Goal: Information Seeking & Learning: Learn about a topic

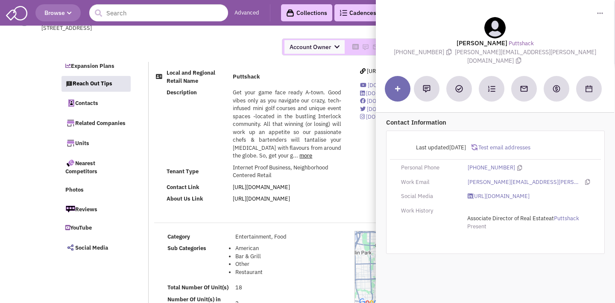
select select
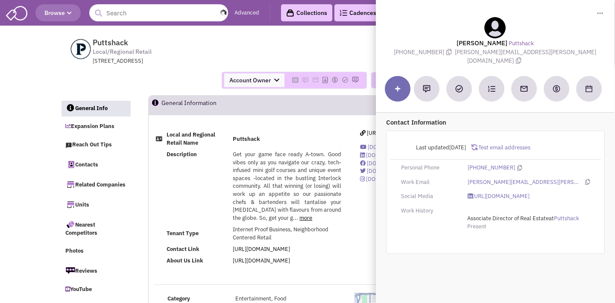
click at [164, 10] on input "text" at bounding box center [158, 12] width 139 height 17
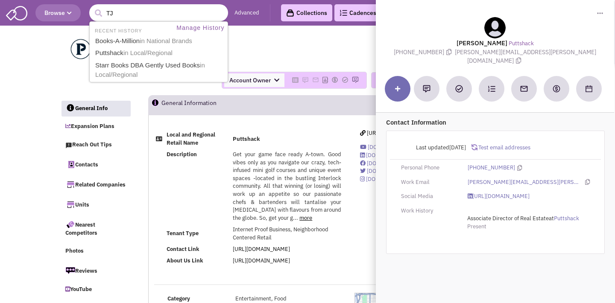
type input "TJ M"
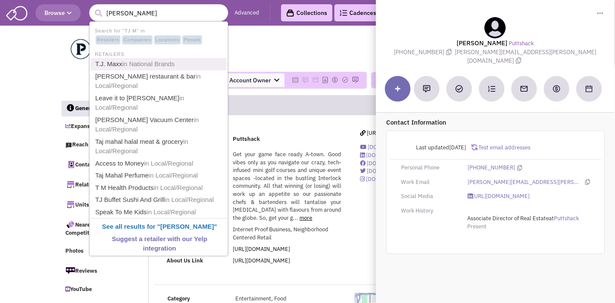
click at [146, 62] on span "in National Brands" at bounding box center [148, 63] width 53 height 7
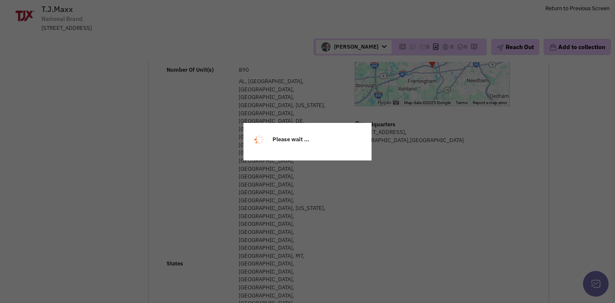
scroll to position [274, 0]
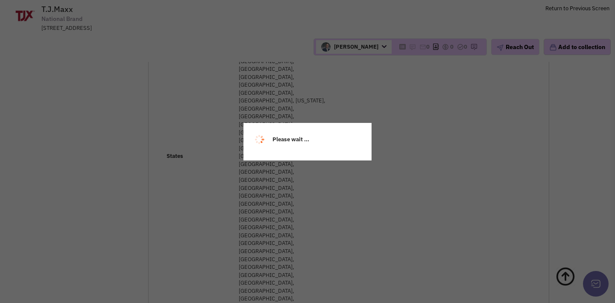
select select
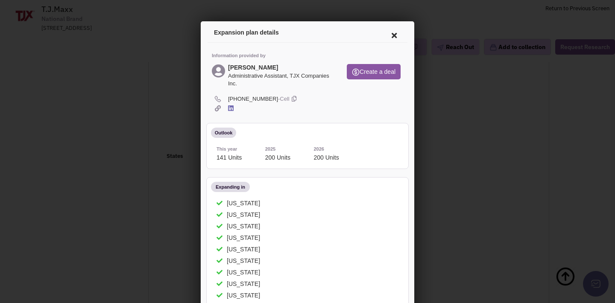
scroll to position [0, 0]
click at [393, 35] on icon at bounding box center [393, 34] width 18 height 21
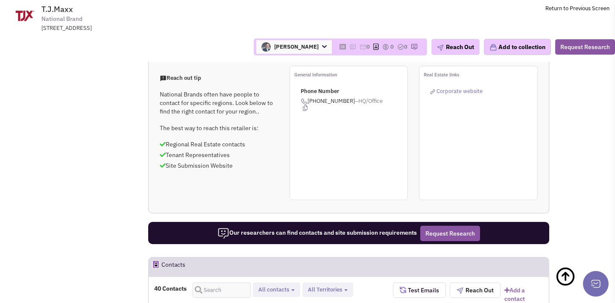
scroll to position [807, 0]
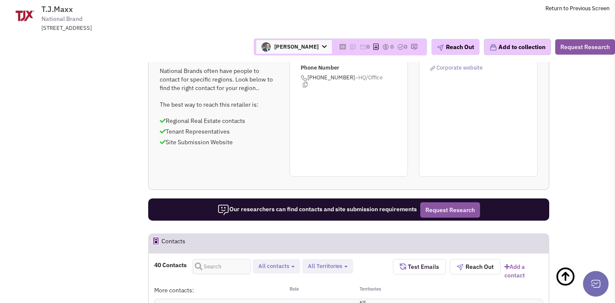
scroll to position [829, 0]
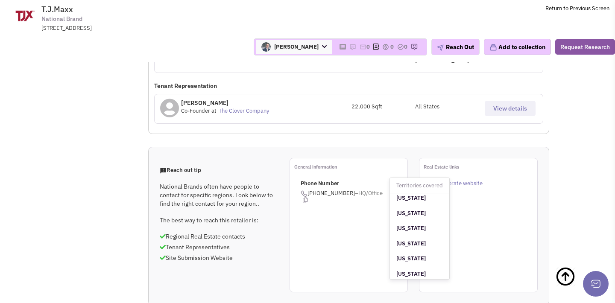
scroll to position [522, 0]
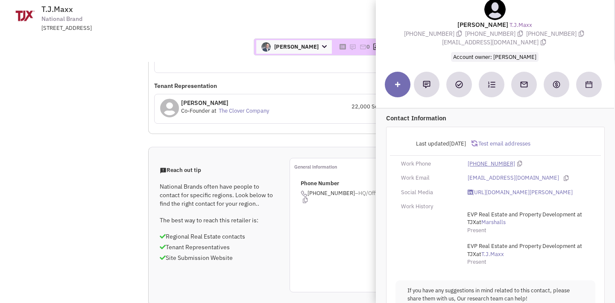
scroll to position [20, 0]
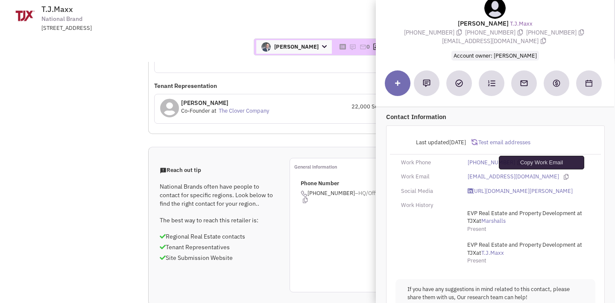
click at [564, 175] on icon at bounding box center [566, 177] width 5 height 6
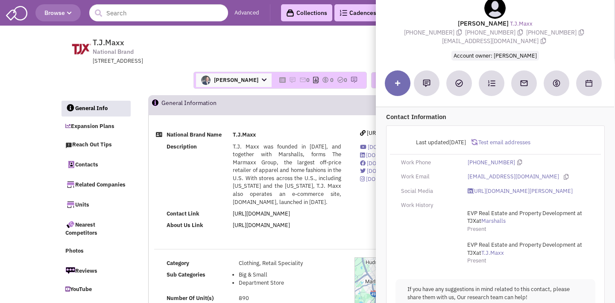
scroll to position [0, 0]
click at [162, 12] on input "text" at bounding box center [158, 12] width 139 height 17
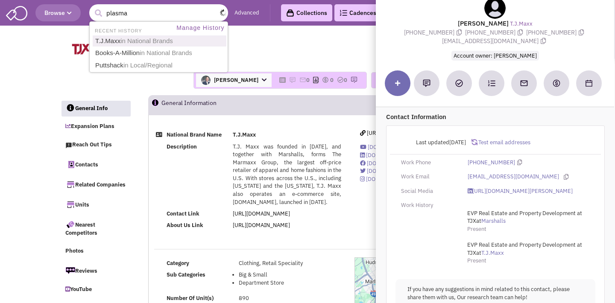
type input "T.J.Maxx"
click at [98, 13] on button "submit" at bounding box center [98, 13] width 13 height 13
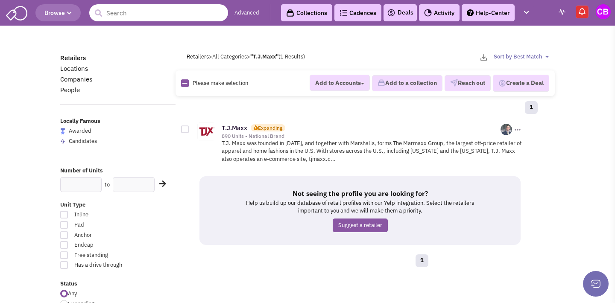
click at [146, 12] on input "text" at bounding box center [158, 12] width 139 height 17
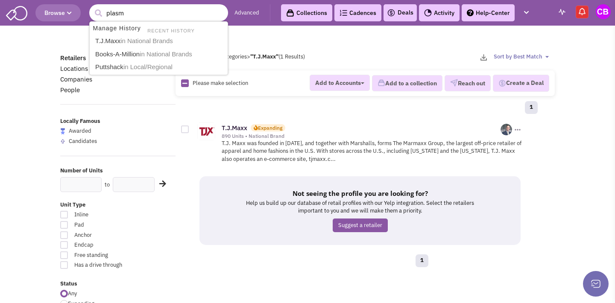
type input "plasma"
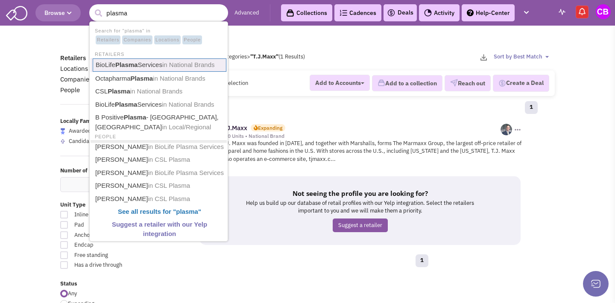
click at [144, 66] on link "BioLife Plasma Services in National Brands" at bounding box center [160, 65] width 134 height 13
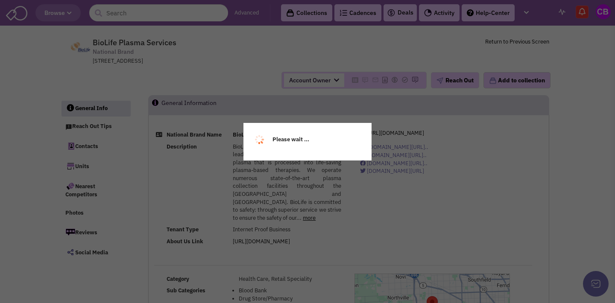
select select
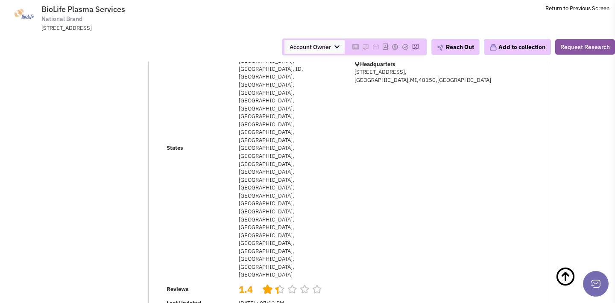
scroll to position [93, 0]
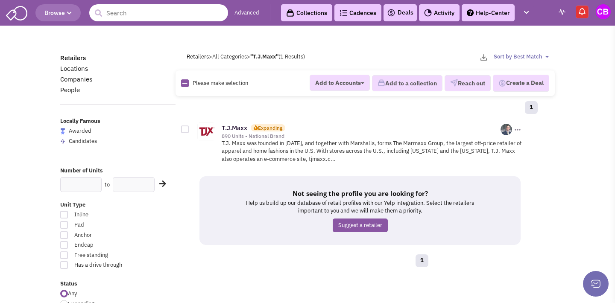
click at [120, 12] on input "text" at bounding box center [158, 12] width 139 height 17
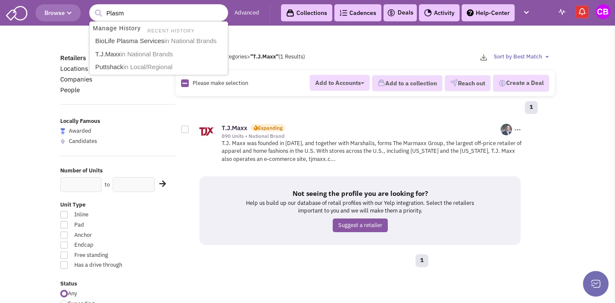
type input "Plasma"
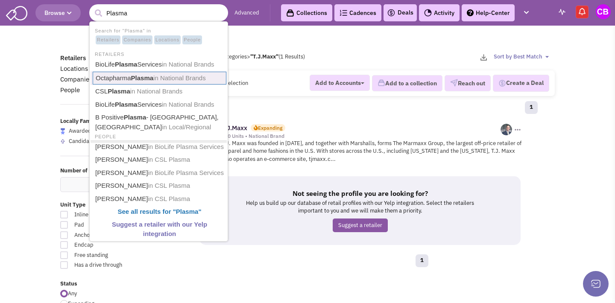
click at [138, 74] on b "Plasma" at bounding box center [142, 77] width 23 height 7
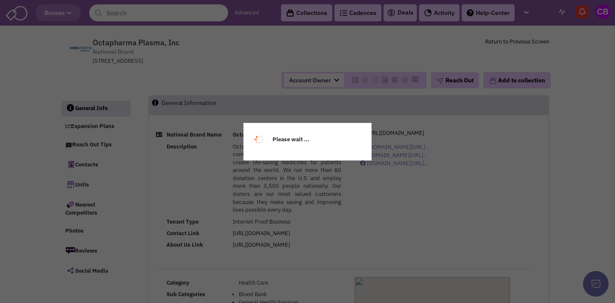
select select
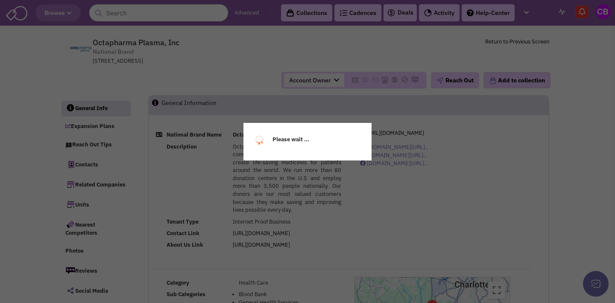
select select
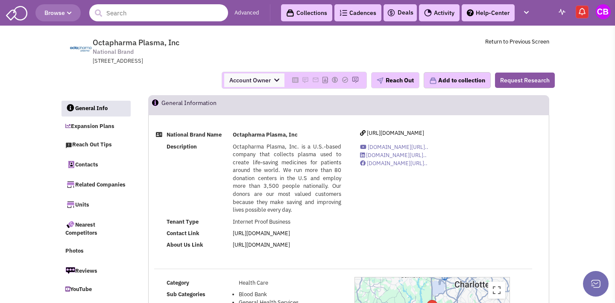
click at [139, 14] on input "text" at bounding box center [158, 12] width 139 height 17
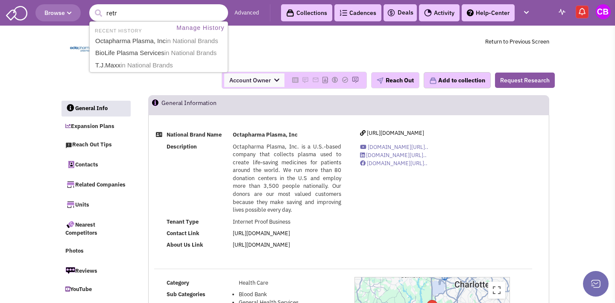
type input "retro"
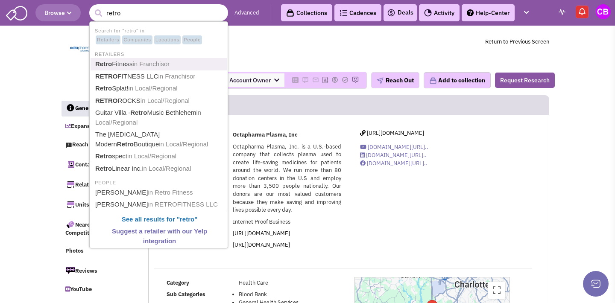
click at [152, 64] on span "in Franchisor" at bounding box center [151, 63] width 37 height 7
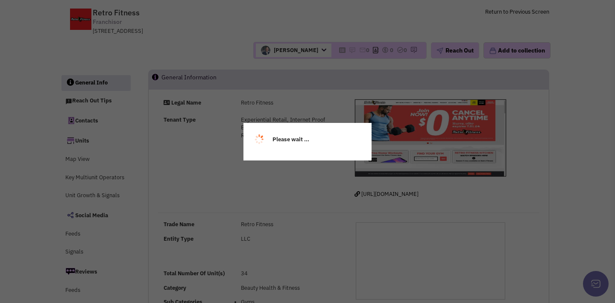
select select
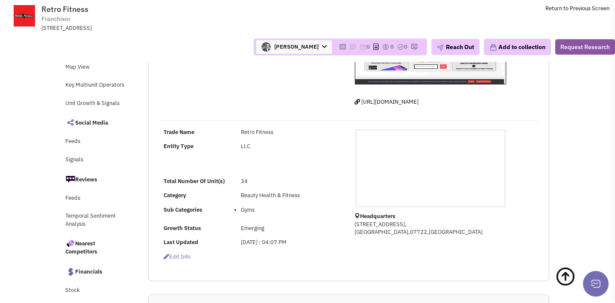
select select
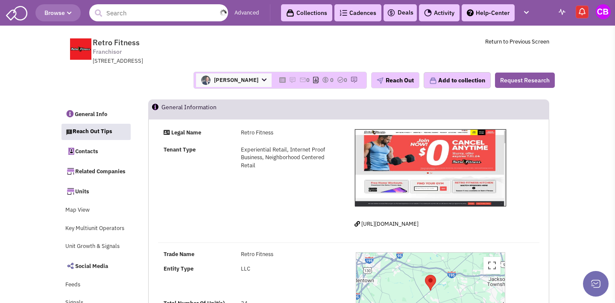
click at [147, 17] on input "text" at bounding box center [158, 12] width 139 height 17
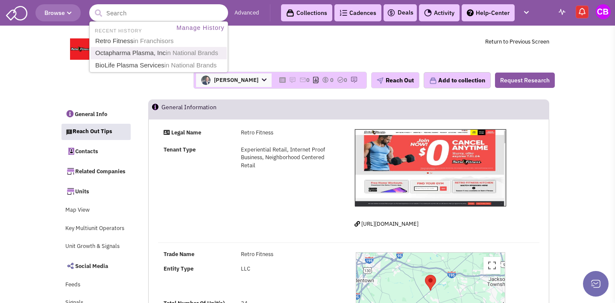
click at [145, 55] on link "Octapharma Plasma, Inc in National Brands" at bounding box center [160, 53] width 134 height 12
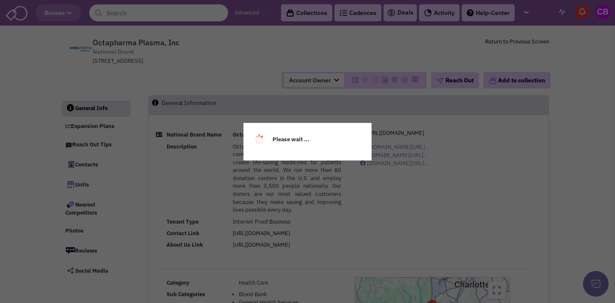
select select
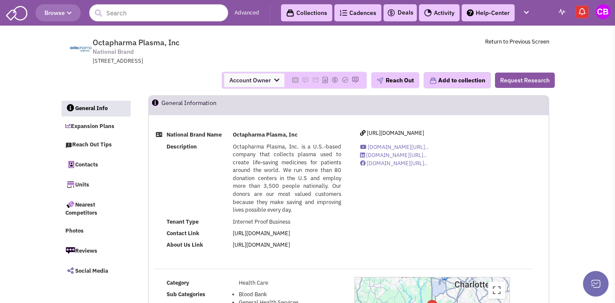
select select
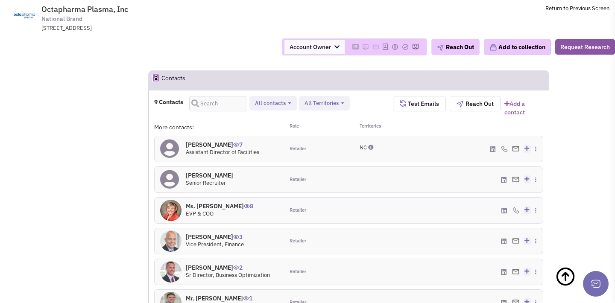
scroll to position [813, 0]
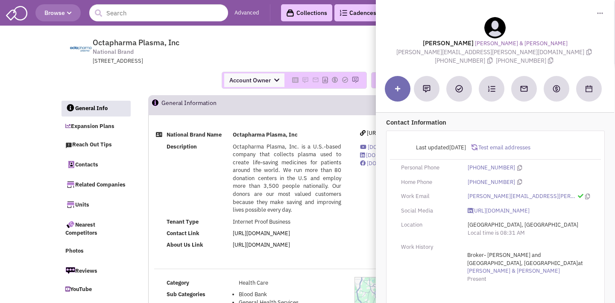
scroll to position [0, 0]
click at [155, 15] on input "text" at bounding box center [158, 12] width 139 height 17
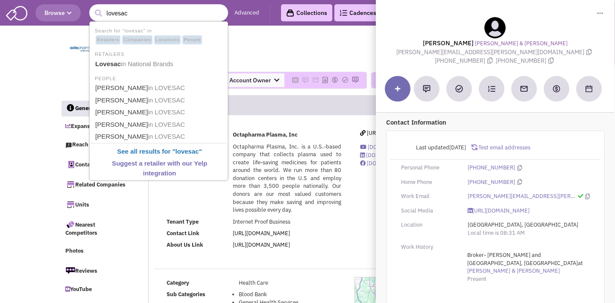
type input "loves"
drag, startPoint x: 155, startPoint y: 15, endPoint x: 154, endPoint y: 64, distance: 48.7
click at [154, 64] on span "in National Brands" at bounding box center [147, 63] width 53 height 7
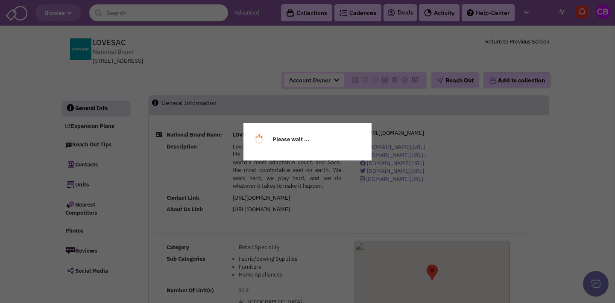
select select
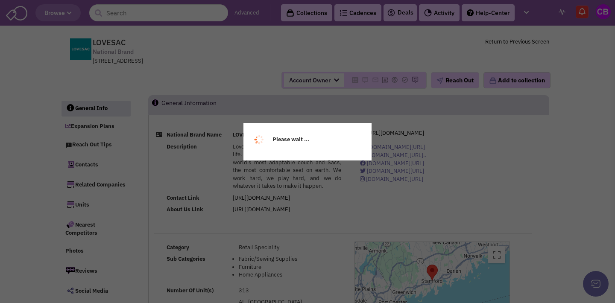
select select
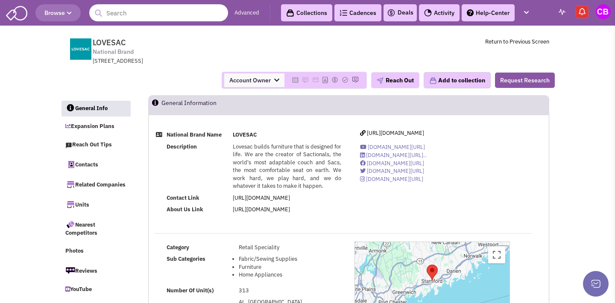
click at [162, 17] on input "text" at bounding box center [158, 12] width 139 height 17
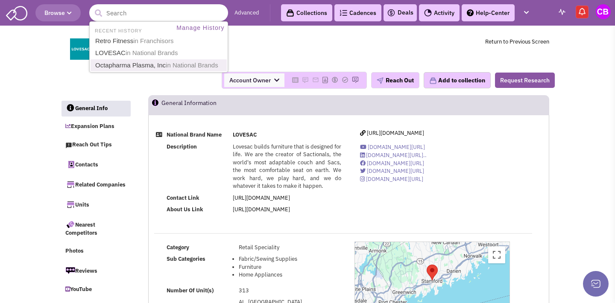
click at [159, 65] on link "Octapharma Plasma, Inc in National Brands" at bounding box center [160, 66] width 134 height 12
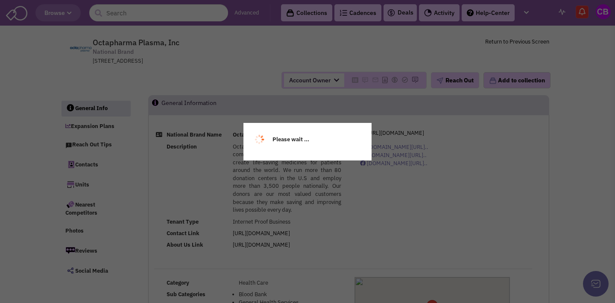
select select
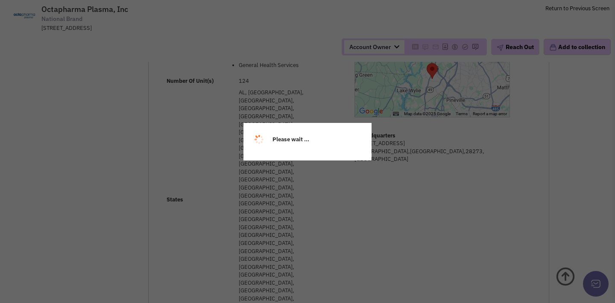
select select
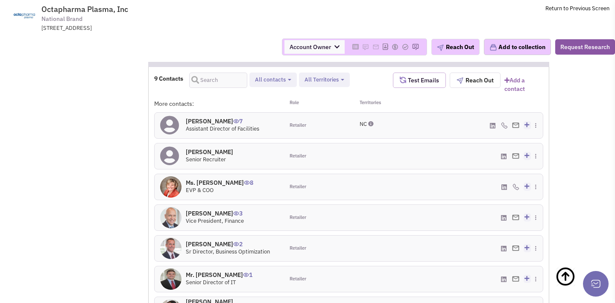
scroll to position [841, 0]
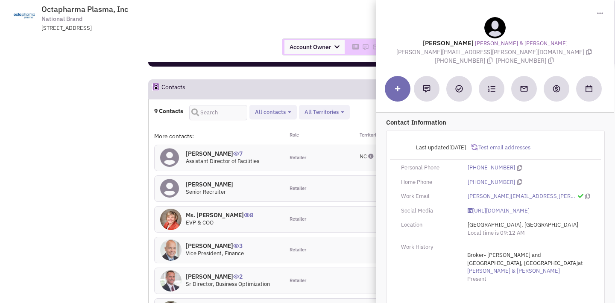
scroll to position [790, 0]
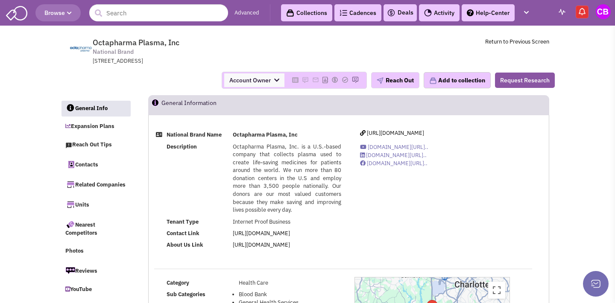
scroll to position [0, 0]
click at [185, 13] on input "text" at bounding box center [158, 12] width 139 height 17
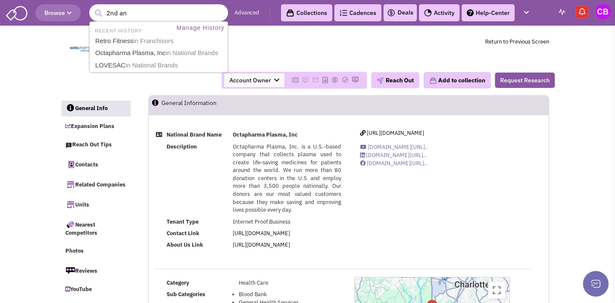
type input "2nd and"
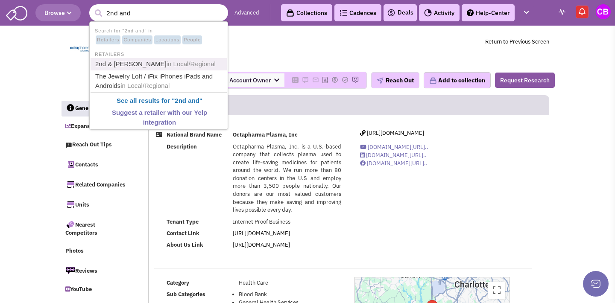
click at [177, 62] on span "in Local/Regional" at bounding box center [191, 63] width 49 height 7
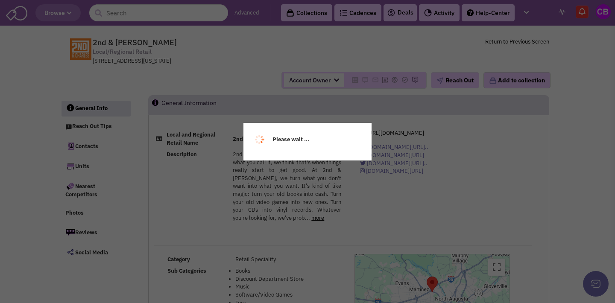
select select
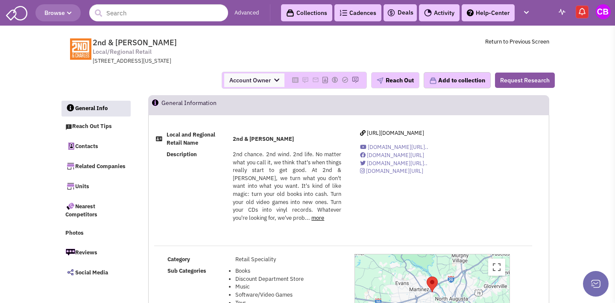
click at [67, 15] on span "Browse" at bounding box center [57, 13] width 27 height 8
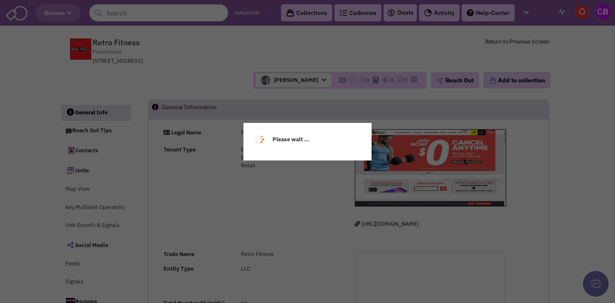
select select
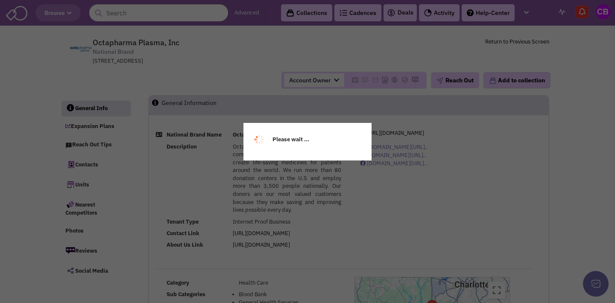
click at [69, 16] on div "Please wait ..." at bounding box center [307, 151] width 615 height 303
select select
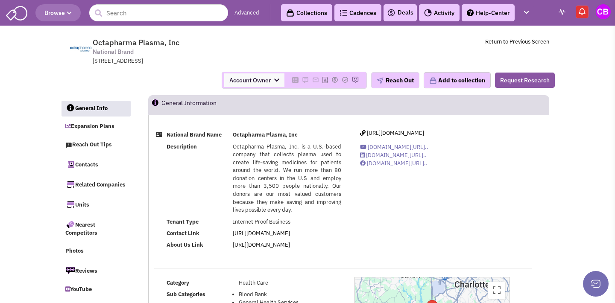
click at [69, 17] on button "Browse" at bounding box center [57, 12] width 45 height 17
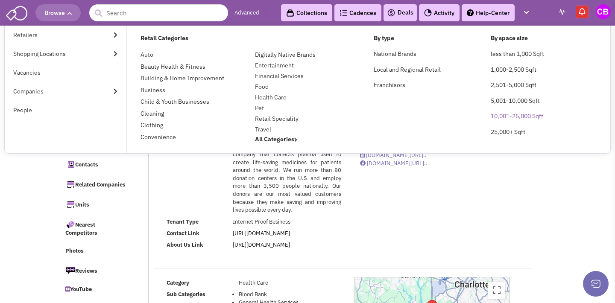
click at [504, 113] on link "10,001-25,000 Sqft" at bounding box center [517, 116] width 53 height 8
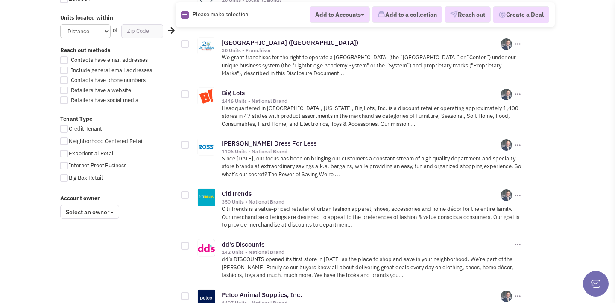
scroll to position [548, 0]
click at [237, 189] on link "CitiTrends" at bounding box center [237, 193] width 30 height 8
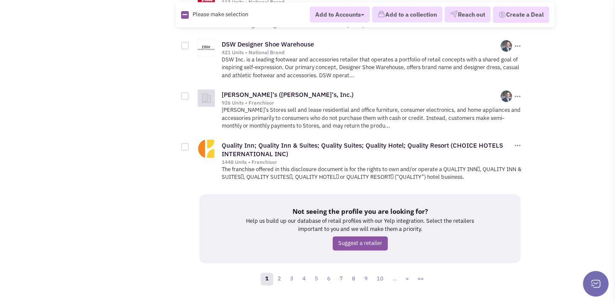
scroll to position [1132, 0]
click at [278, 274] on link "2" at bounding box center [279, 280] width 13 height 13
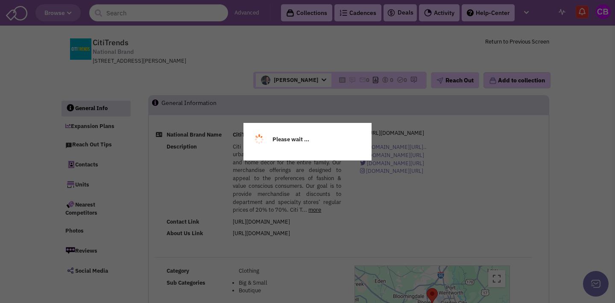
select select
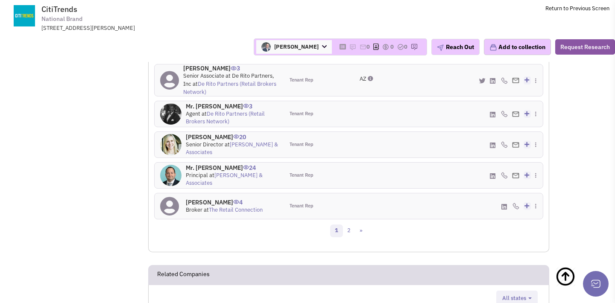
scroll to position [1028, 0]
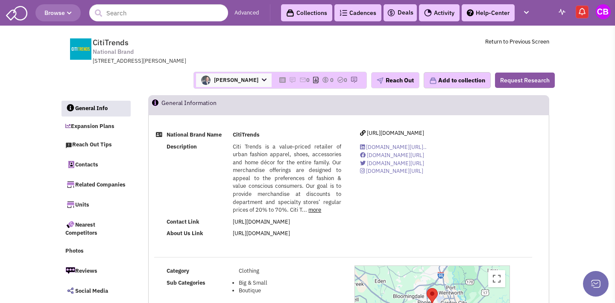
scroll to position [0, 0]
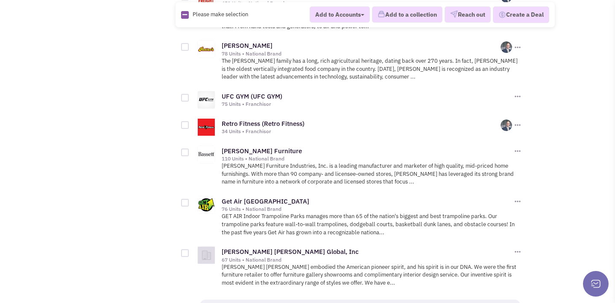
scroll to position [1085, 0]
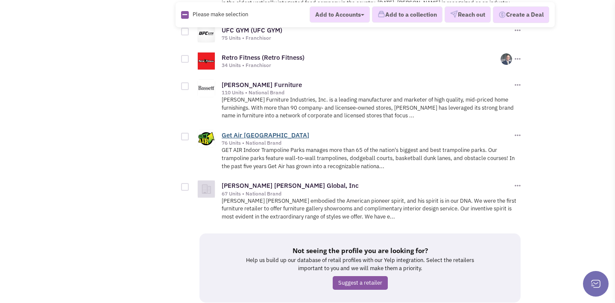
click at [276, 131] on link "Get Air [GEOGRAPHIC_DATA]" at bounding box center [266, 135] width 88 height 8
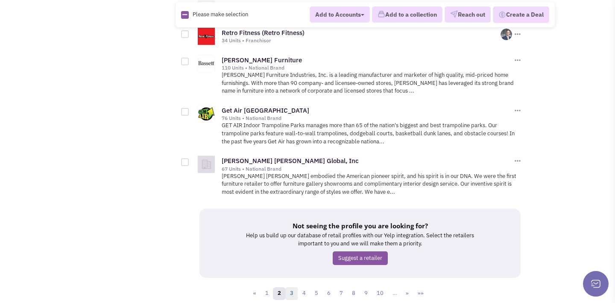
scroll to position [1112, 0]
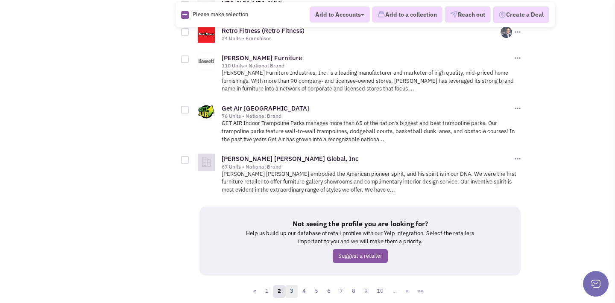
click at [289, 285] on link "3" at bounding box center [291, 291] width 13 height 13
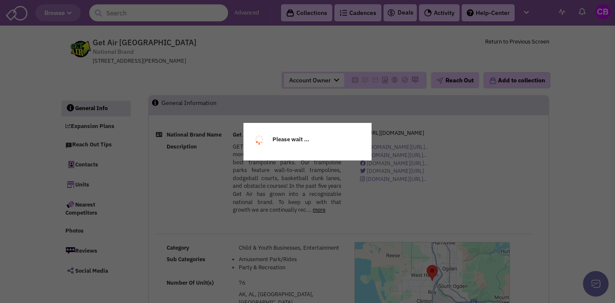
scroll to position [0, 0]
select select
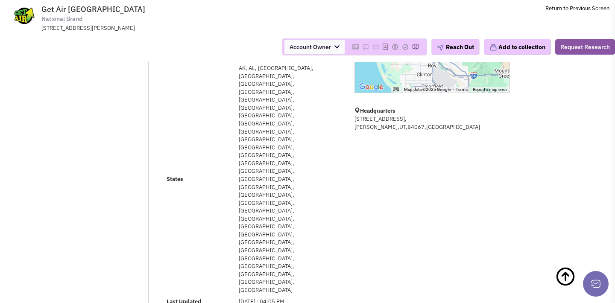
scroll to position [165, 0]
select select
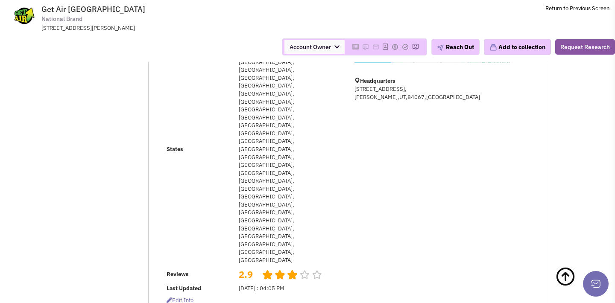
scroll to position [234, 0]
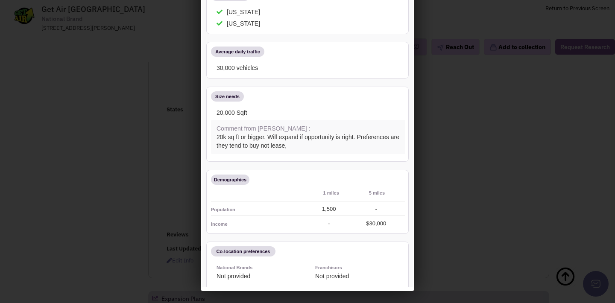
scroll to position [20, 0]
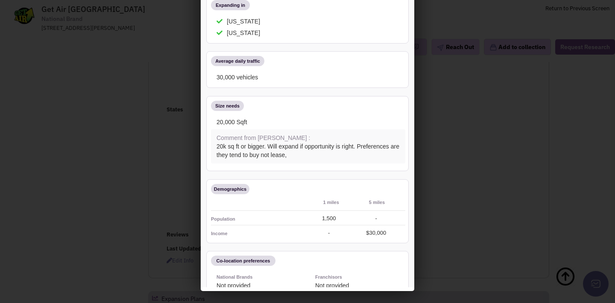
click at [473, 95] on div at bounding box center [307, 151] width 615 height 303
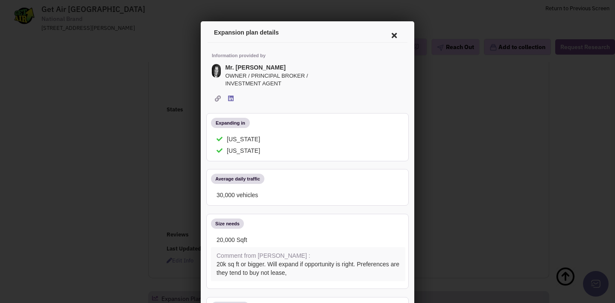
scroll to position [0, 0]
click at [393, 33] on icon at bounding box center [393, 34] width 18 height 21
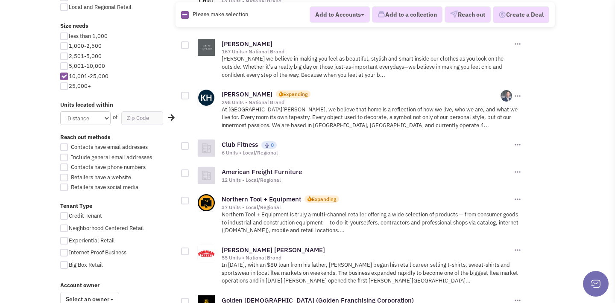
scroll to position [506, 0]
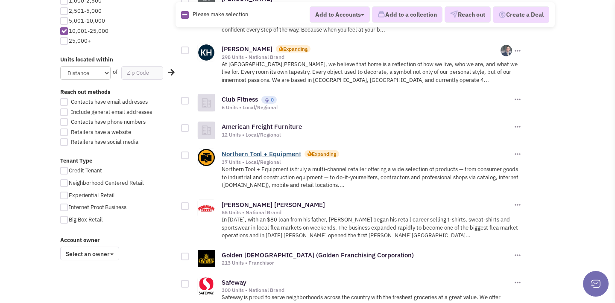
click at [282, 150] on link "Northern Tool + Equipment" at bounding box center [261, 154] width 79 height 8
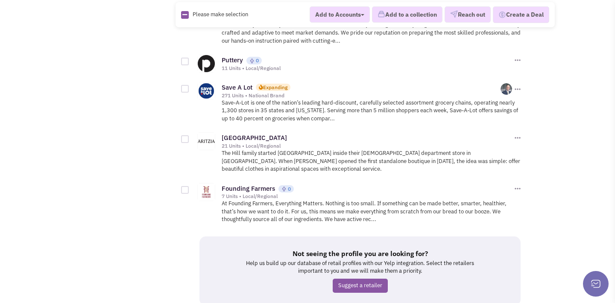
scroll to position [1039, 0]
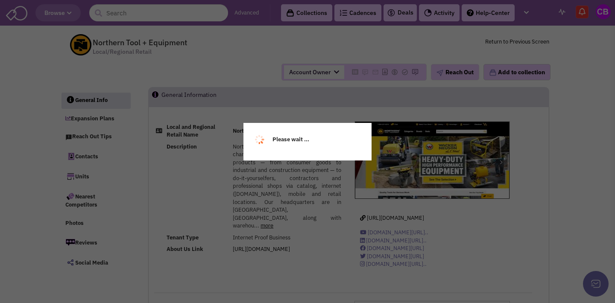
select select
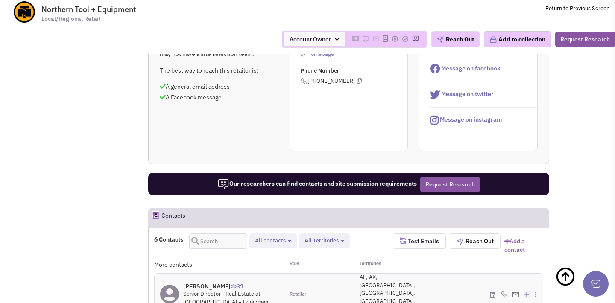
scroll to position [633, 0]
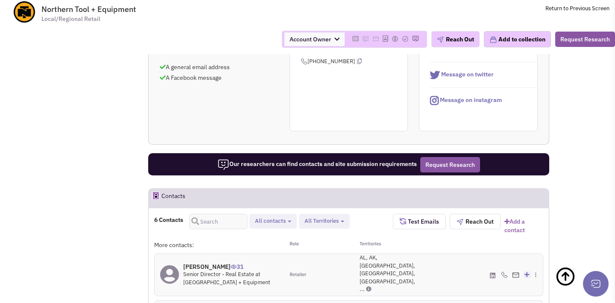
click at [202, 263] on h4 "Duane Boris 31" at bounding box center [230, 267] width 95 height 8
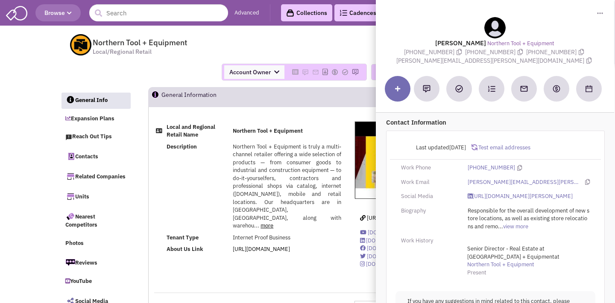
scroll to position [0, 0]
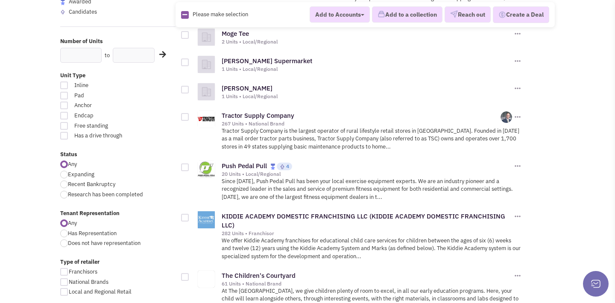
scroll to position [175, 0]
click at [64, 172] on div at bounding box center [64, 176] width 8 height 8
click at [68, 173] on input "Expanding" at bounding box center [71, 176] width 6 height 6
radio input "true"
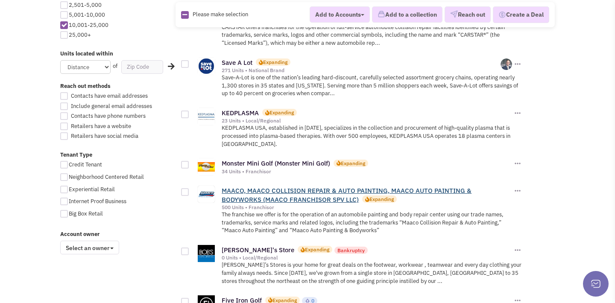
scroll to position [512, 0]
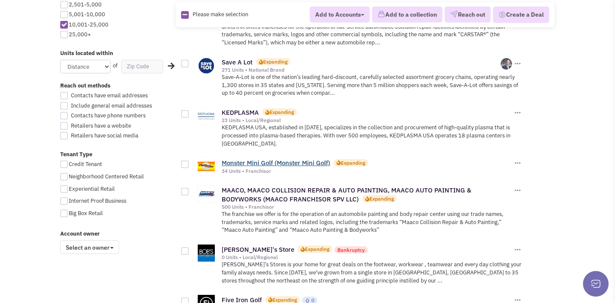
click at [247, 159] on link "Monster Mini Golf (Monster Mini Golf)" at bounding box center [276, 163] width 109 height 8
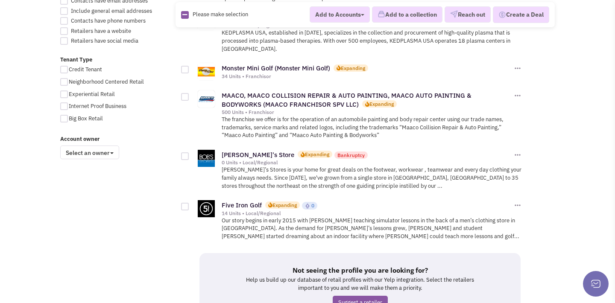
scroll to position [611, 0]
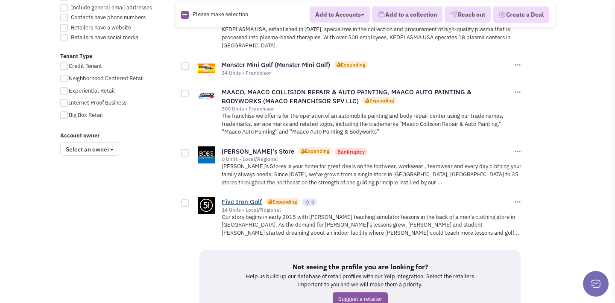
click at [239, 198] on link "Five Iron Golf" at bounding box center [242, 202] width 40 height 8
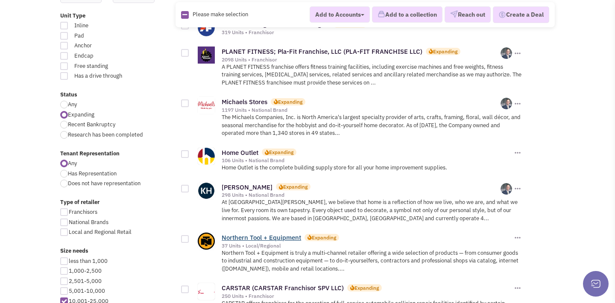
scroll to position [233, 0]
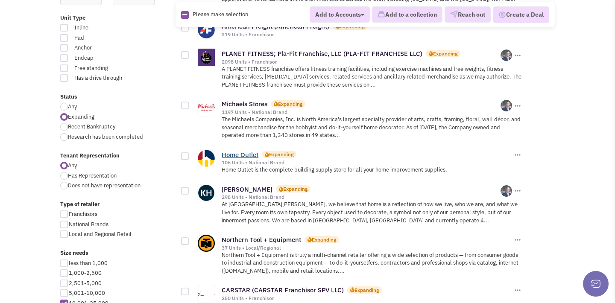
click at [241, 151] on link "Home Outlet" at bounding box center [240, 155] width 37 height 8
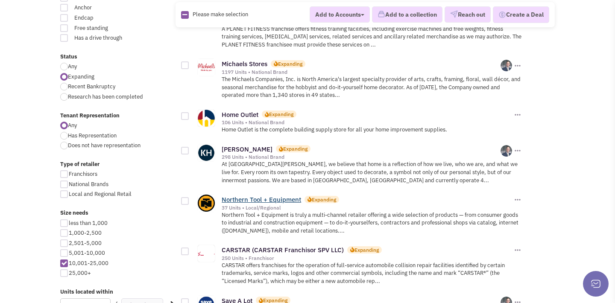
scroll to position [279, 0]
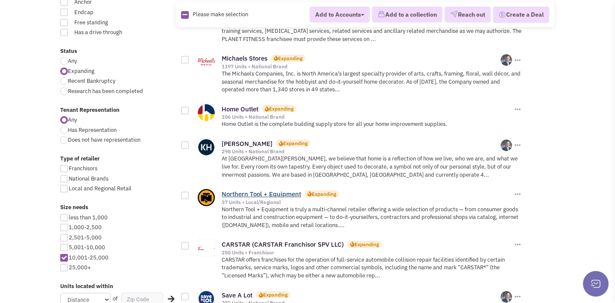
click at [261, 190] on link "Northern Tool + Equipment" at bounding box center [261, 194] width 79 height 8
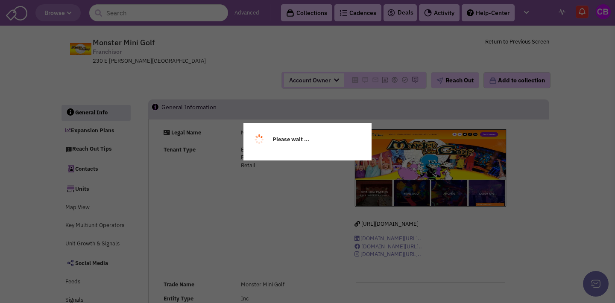
select select
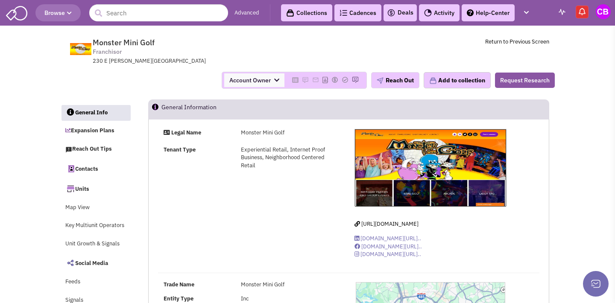
select select
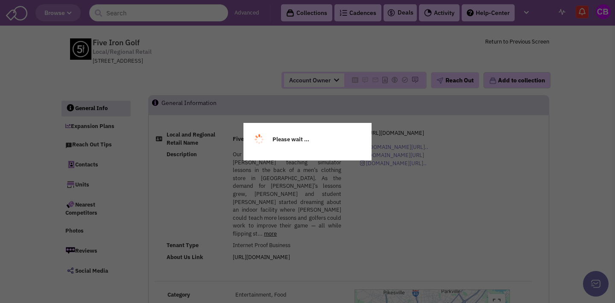
select select
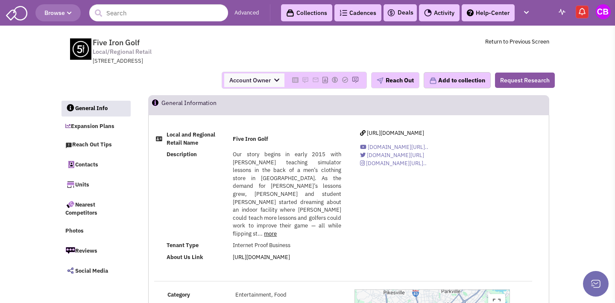
select select
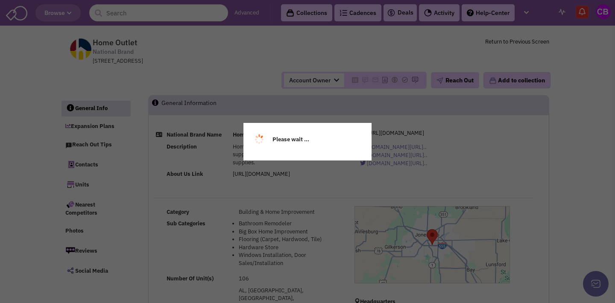
select select
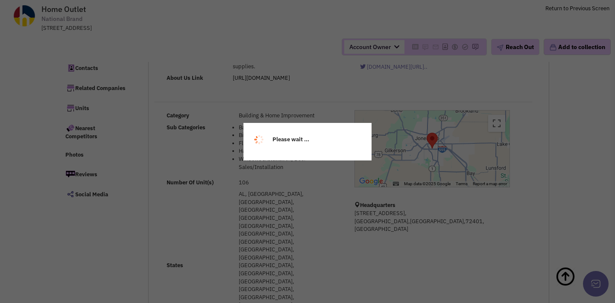
select select
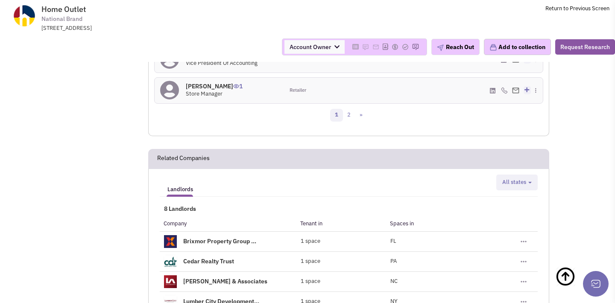
scroll to position [1035, 0]
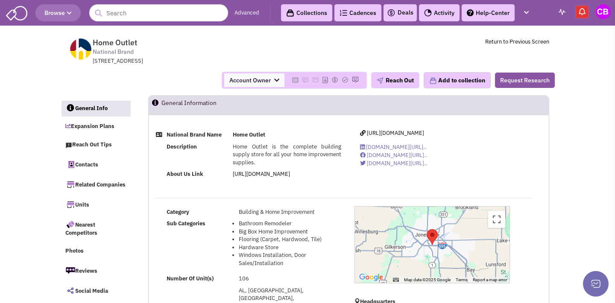
scroll to position [0, 0]
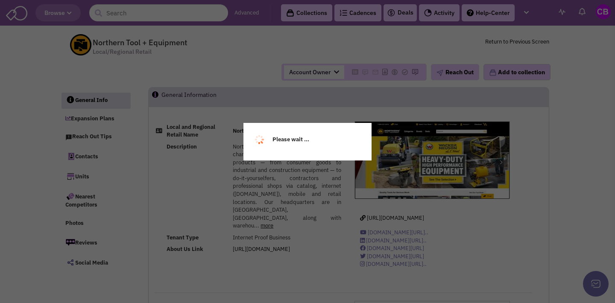
select select
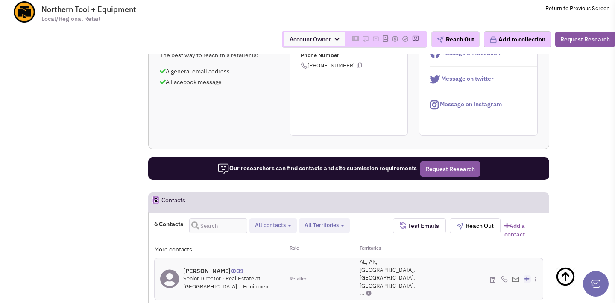
scroll to position [629, 0]
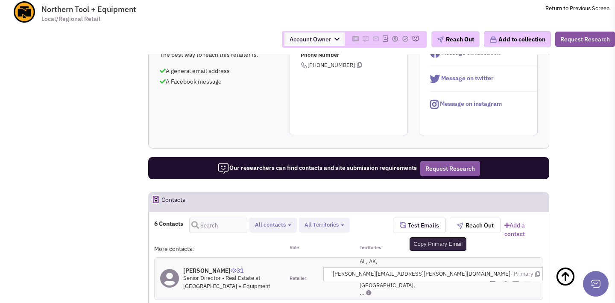
click at [536, 272] on icon at bounding box center [537, 275] width 5 height 6
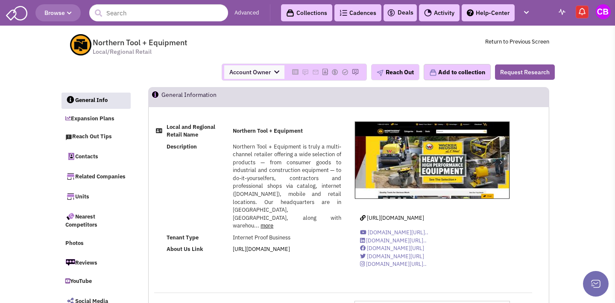
scroll to position [0, 0]
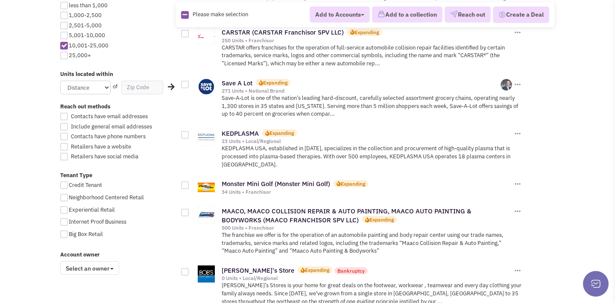
scroll to position [494, 0]
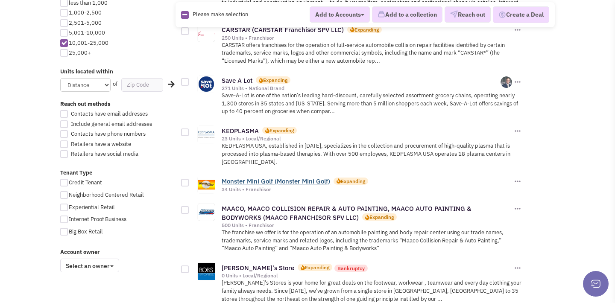
click at [244, 177] on link "Monster Mini Golf (Monster Mini Golf)" at bounding box center [276, 181] width 109 height 8
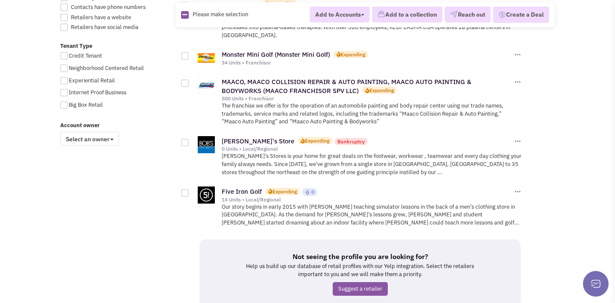
scroll to position [624, 0]
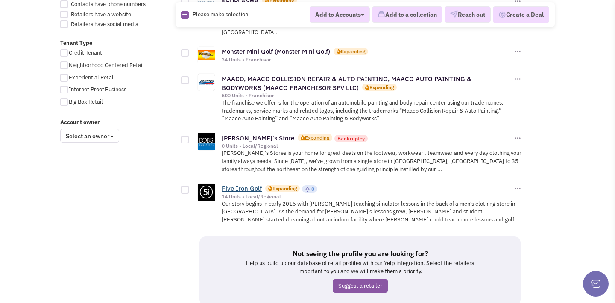
click at [242, 185] on link "Five Iron Golf" at bounding box center [242, 189] width 40 height 8
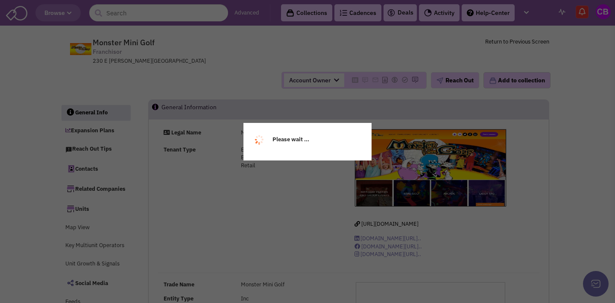
select select
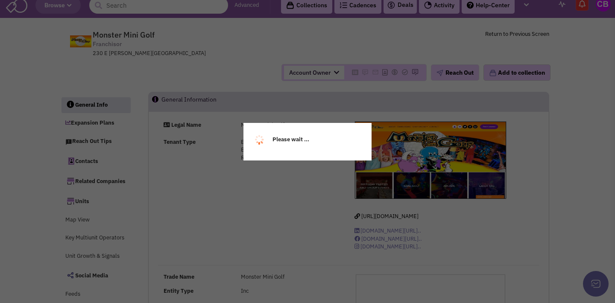
select select
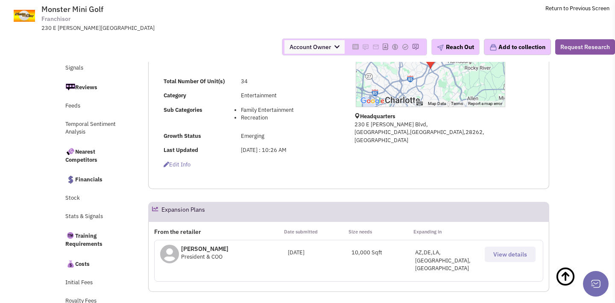
scroll to position [193, 0]
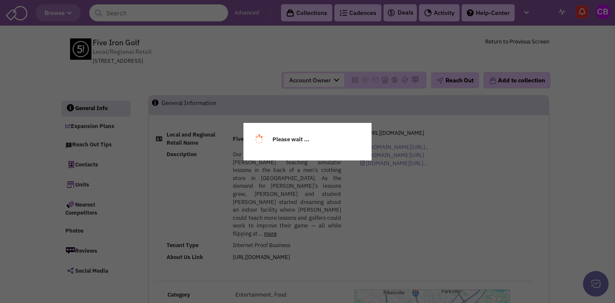
select select
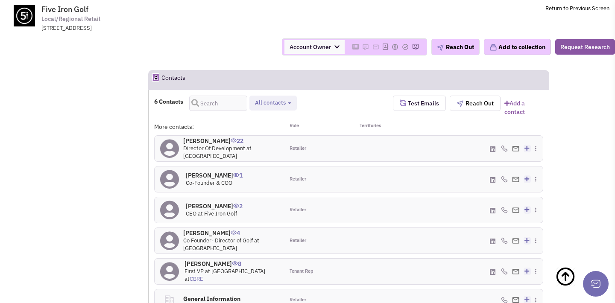
scroll to position [637, 0]
